Goal: Information Seeking & Learning: Understand process/instructions

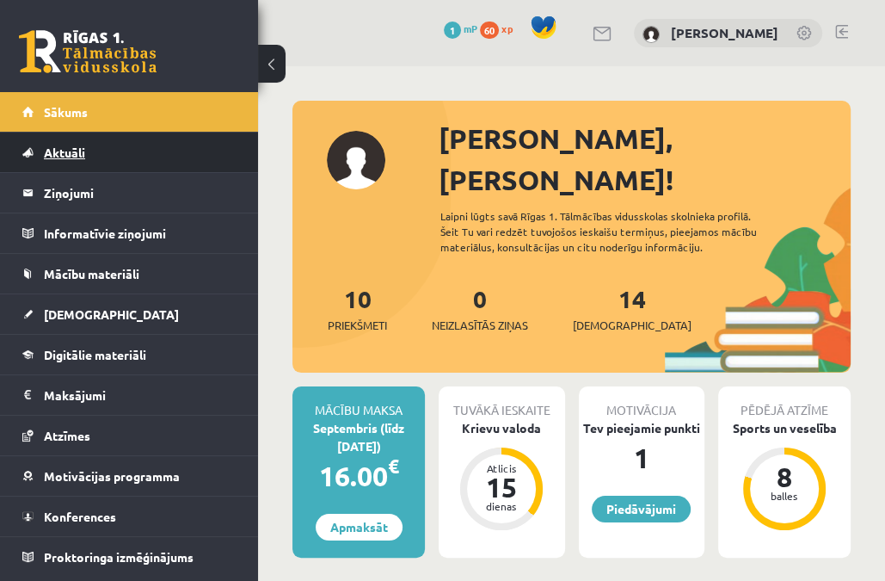
click at [161, 154] on link "Aktuāli" at bounding box center [129, 152] width 214 height 40
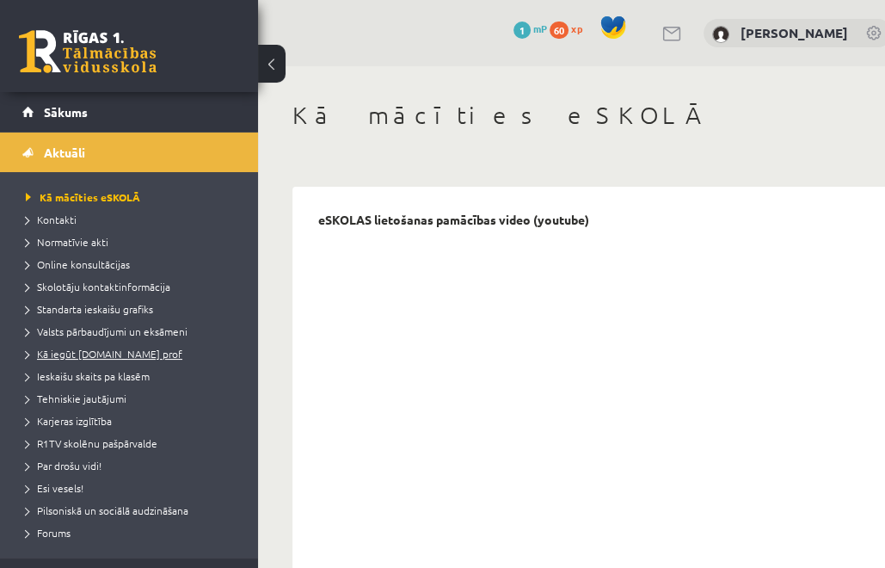
click at [117, 349] on span "Kā iegūt [DOMAIN_NAME] prof" at bounding box center [104, 354] width 157 height 14
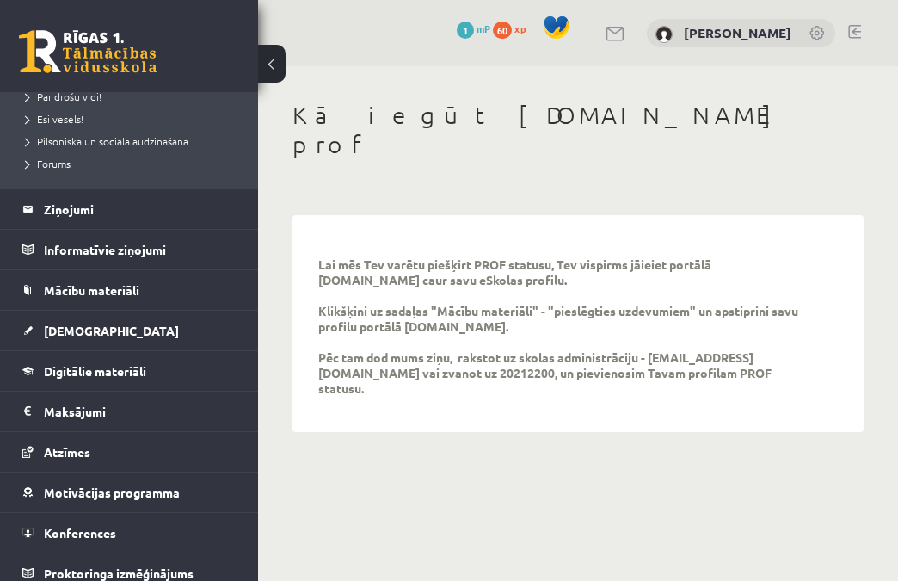
scroll to position [370, 0]
click at [52, 297] on link "Mācību materiāli" at bounding box center [129, 289] width 214 height 40
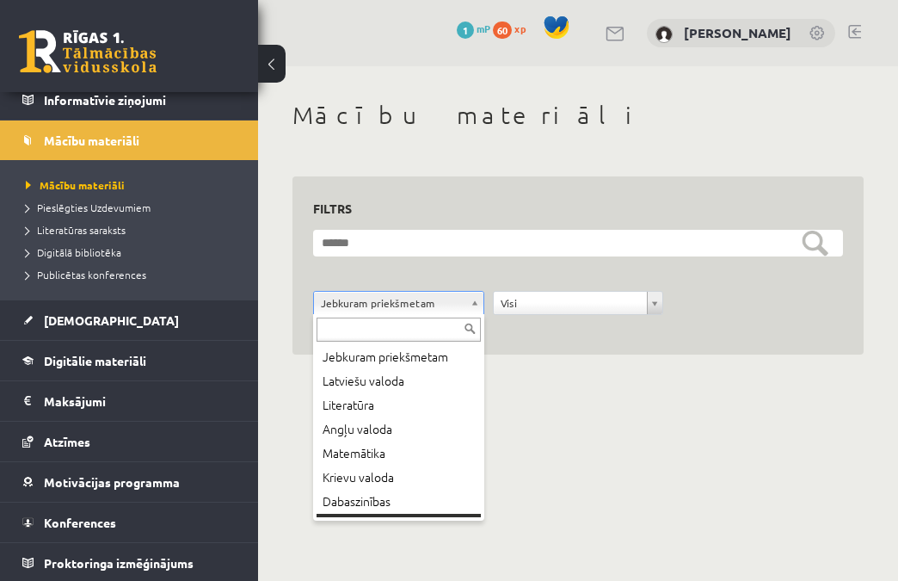
scroll to position [21, 0]
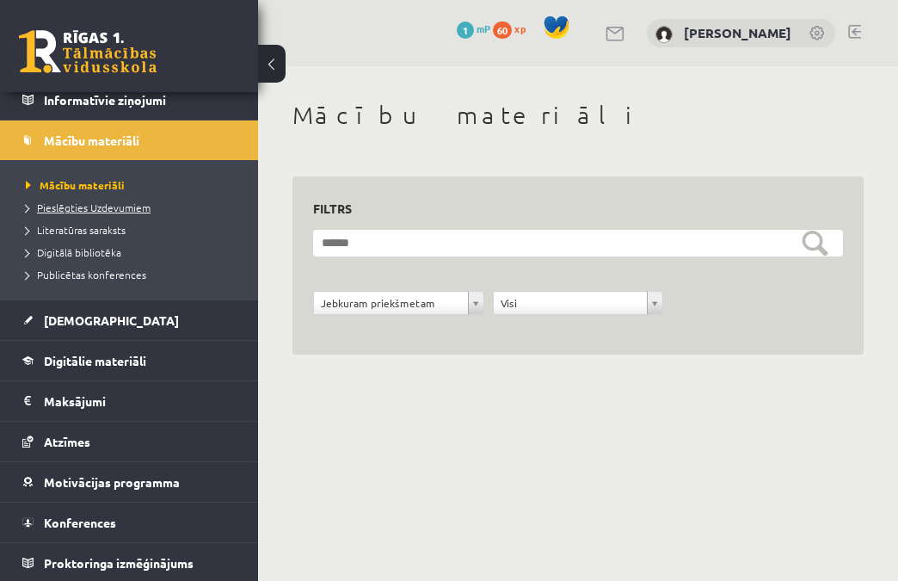
click at [86, 205] on span "Pieslēgties Uzdevumiem" at bounding box center [88, 207] width 125 height 14
